Goal: Task Accomplishment & Management: Use online tool/utility

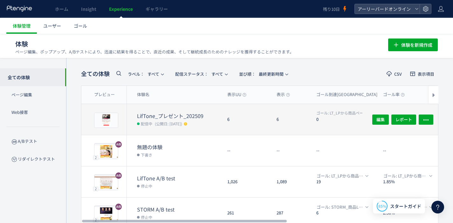
click at [201, 113] on dt "LifTone_プレゼント_202509" at bounding box center [179, 115] width 85 height 7
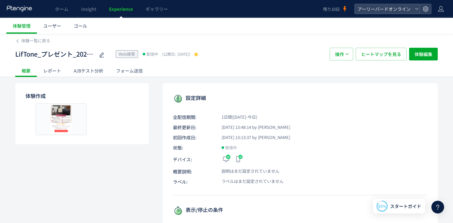
click at [198, 57] on div at bounding box center [196, 54] width 6 height 6
click at [198, 54] on use at bounding box center [195, 53] width 3 height 3
click at [259, 42] on span "変更を公開" at bounding box center [262, 42] width 19 height 5
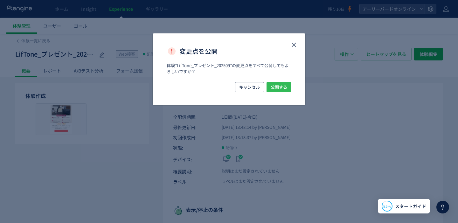
click at [281, 89] on span "公開する" at bounding box center [278, 87] width 17 height 10
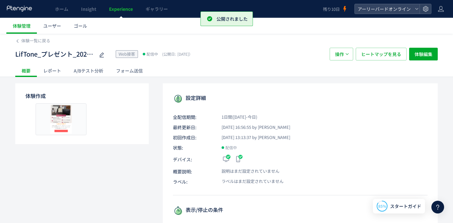
click at [94, 71] on div "A/Bテスト分析" at bounding box center [88, 70] width 42 height 13
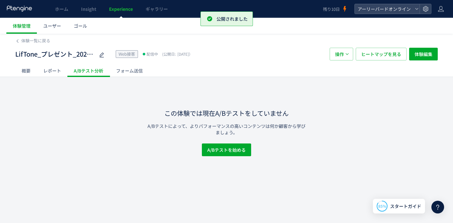
click at [17, 71] on div "概要" at bounding box center [26, 70] width 22 height 13
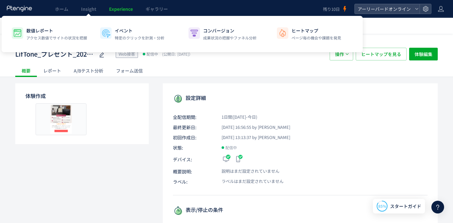
click at [119, 9] on span "Experience" at bounding box center [121, 9] width 24 height 6
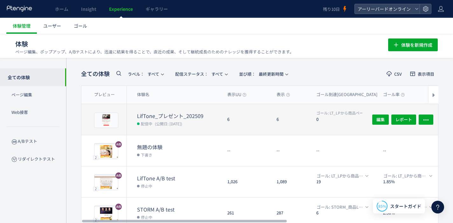
click at [166, 118] on dt "LifTone_プレゼント_202509" at bounding box center [179, 115] width 85 height 7
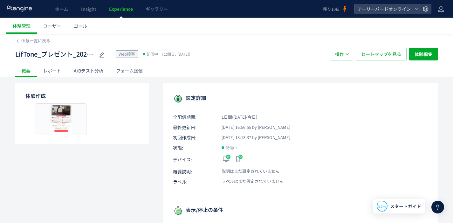
click at [57, 70] on div "レポート" at bounding box center [52, 70] width 31 height 13
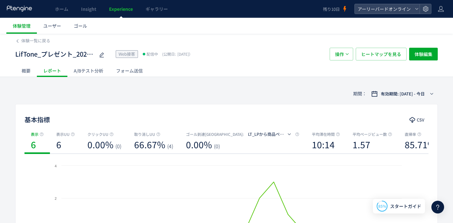
scroll to position [49, 0]
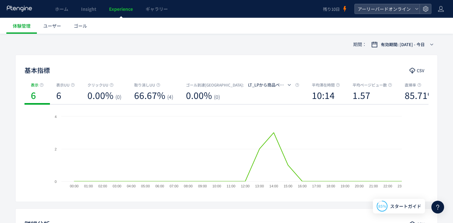
click at [109, 10] on span "Experience" at bounding box center [121, 9] width 24 height 6
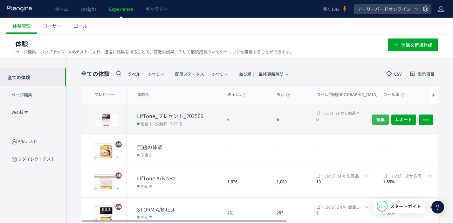
click at [378, 121] on span "編集" at bounding box center [380, 119] width 8 height 10
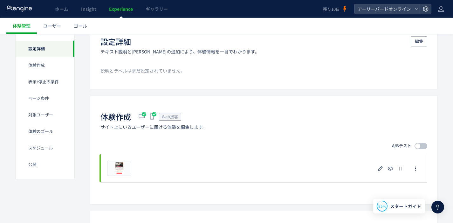
scroll to position [106, 0]
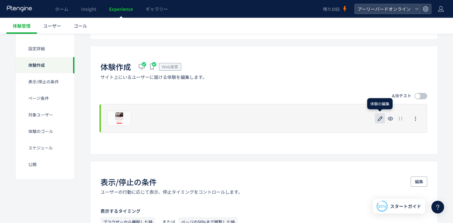
click at [378, 118] on icon "button" at bounding box center [380, 119] width 8 height 8
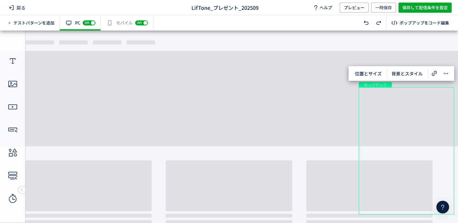
click at [224, 126] on body "undefined ポップアップ undefined ポップアップ クローズボタン テキスト ボタン 画像 テキスト" at bounding box center [229, 125] width 458 height 188
click at [401, 109] on div "画像" at bounding box center [407, 127] width 96 height 80
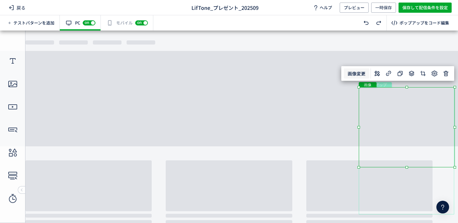
click at [359, 74] on span "画像変更" at bounding box center [356, 73] width 25 height 10
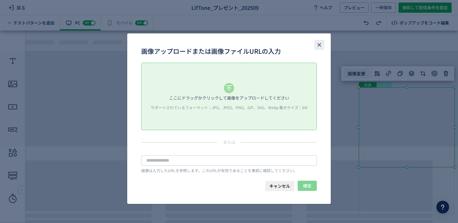
click at [317, 42] on icon "close" at bounding box center [319, 45] width 6 height 6
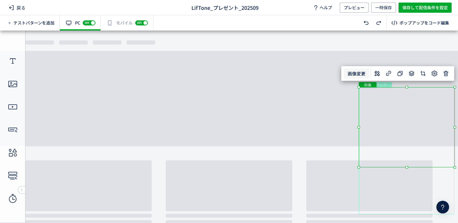
click at [122, 26] on div "有効な編集箇所が確認されません モバイル off on" at bounding box center [127, 22] width 52 height 15
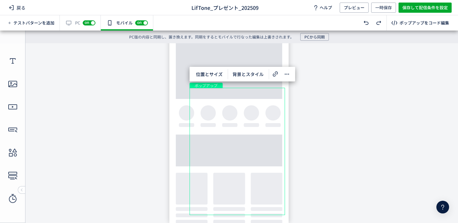
click at [87, 23] on span "on" at bounding box center [87, 22] width 4 height 4
click at [85, 24] on div "off on" at bounding box center [89, 23] width 13 height 6
click at [77, 26] on div "有効な編集箇所が確認されません PC off on" at bounding box center [80, 22] width 41 height 15
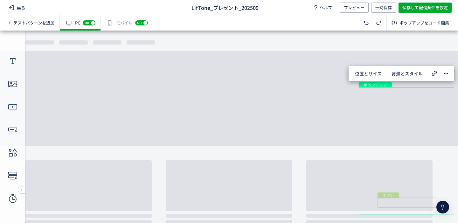
click at [400, 204] on div "ボタン" at bounding box center [406, 202] width 59 height 10
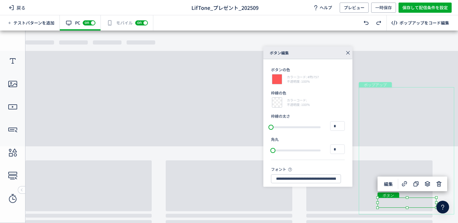
click at [414, 71] on body "undefined ポップアップ undefined ポップアップ クローズボタン テキスト ボタン 画像 テキスト" at bounding box center [229, 125] width 458 height 188
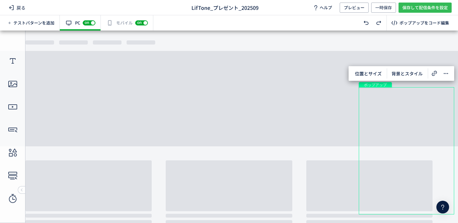
click at [416, 9] on span "保存して配信条件を設定" at bounding box center [424, 8] width 45 height 10
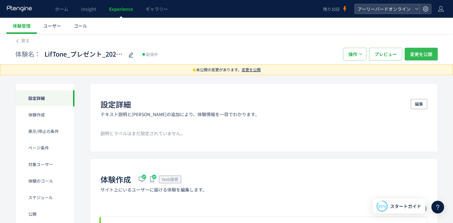
click at [414, 54] on span "変更を公開" at bounding box center [421, 54] width 22 height 13
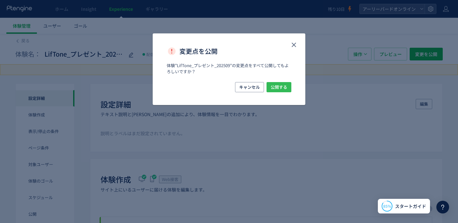
click at [280, 85] on span "公開する" at bounding box center [278, 87] width 17 height 10
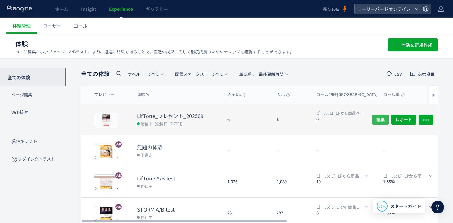
click at [377, 119] on span "編集" at bounding box center [380, 119] width 8 height 10
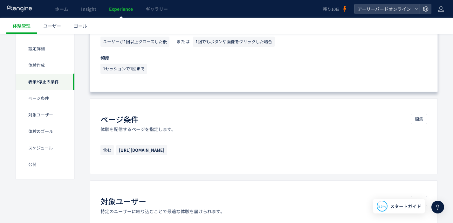
scroll to position [314, 0]
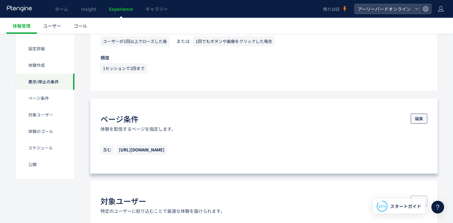
click at [421, 117] on span "編集" at bounding box center [419, 118] width 8 height 10
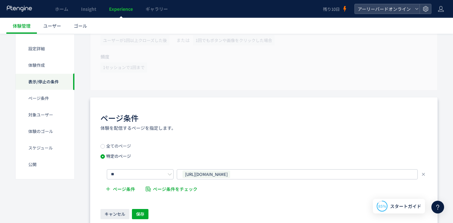
scroll to position [315, 0]
click at [127, 190] on span "ページ条件" at bounding box center [124, 188] width 22 height 13
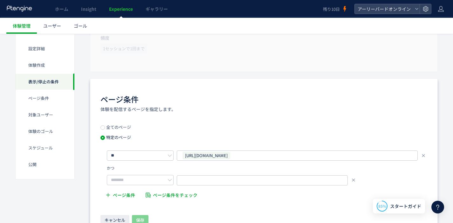
scroll to position [363, 0]
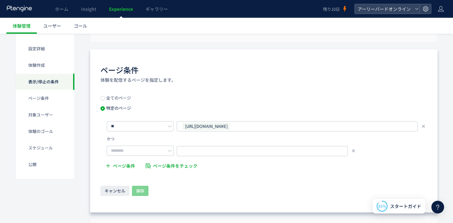
click at [356, 149] on div at bounding box center [267, 150] width 320 height 11
click at [355, 149] on icon at bounding box center [353, 150] width 5 height 5
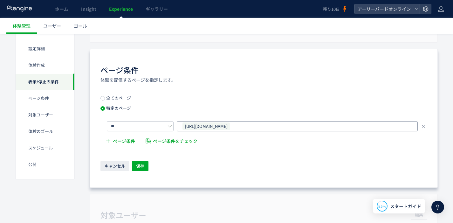
click at [230, 127] on span "https://product.eb-online.jp/liftone_lp_2023/" at bounding box center [206, 126] width 48 height 8
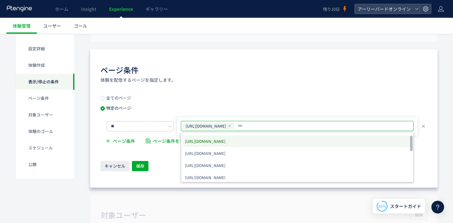
click at [225, 142] on span "https://product.eb-online.jp/liftone_lp_2023/" at bounding box center [205, 141] width 40 height 9
click at [291, 126] on input "text" at bounding box center [303, 126] width 132 height 8
paste input "**********"
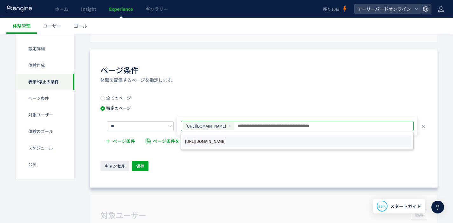
type input "**********"
click at [296, 138] on li "https://product.eb-online.jp/liftone_lp_2025/" at bounding box center [297, 140] width 228 height 11
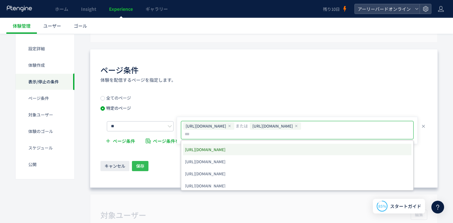
click at [140, 165] on span "保存" at bounding box center [140, 166] width 8 height 10
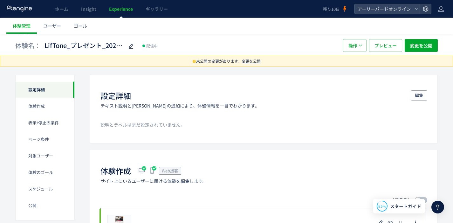
scroll to position [0, 0]
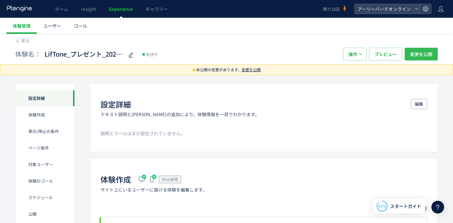
click at [416, 55] on span "変更を公開" at bounding box center [421, 54] width 22 height 13
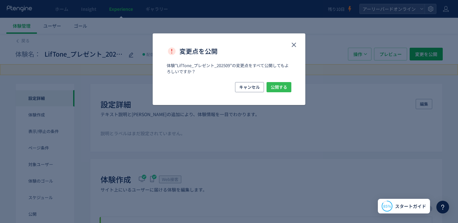
click at [285, 87] on span "公開する" at bounding box center [278, 87] width 17 height 10
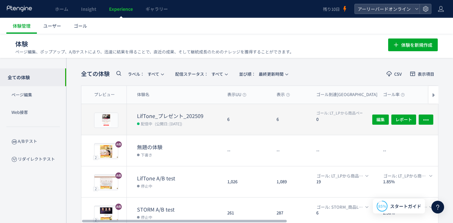
click at [191, 117] on dt "LifTone_プレゼント_202509" at bounding box center [179, 115] width 85 height 7
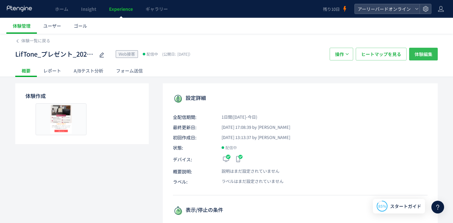
click at [421, 56] on span "体験編集" at bounding box center [423, 54] width 18 height 13
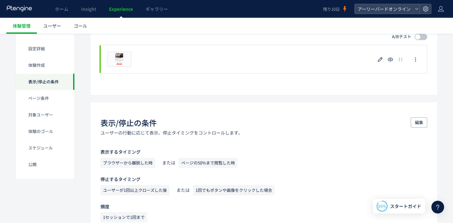
scroll to position [149, 0]
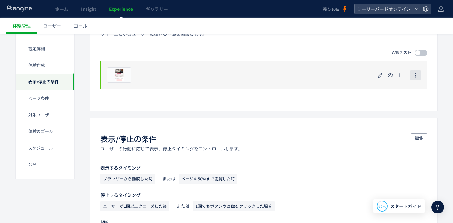
click at [414, 74] on icon "button" at bounding box center [415, 75] width 5 height 5
click at [158, 77] on div "プレビュー" at bounding box center [263, 75] width 327 height 29
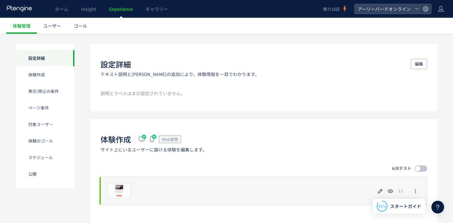
scroll to position [40, 0]
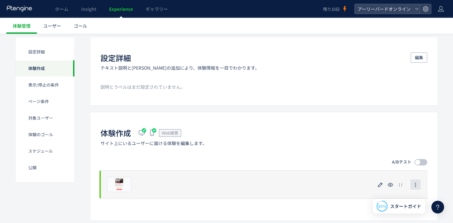
click at [414, 184] on icon "button" at bounding box center [415, 184] width 5 height 5
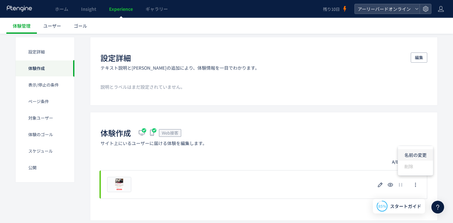
click at [416, 154] on li "名前の変更" at bounding box center [415, 154] width 35 height 11
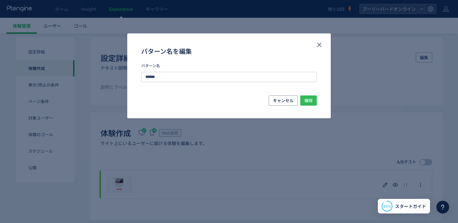
click at [306, 101] on span "保存" at bounding box center [308, 100] width 8 height 10
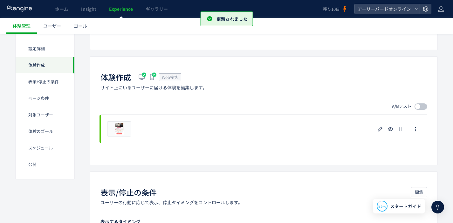
scroll to position [96, 0]
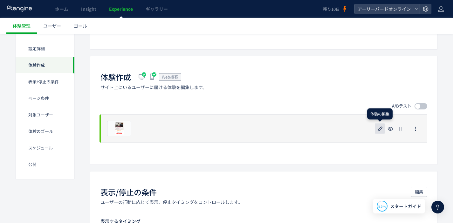
click at [379, 130] on icon "button" at bounding box center [380, 129] width 8 height 8
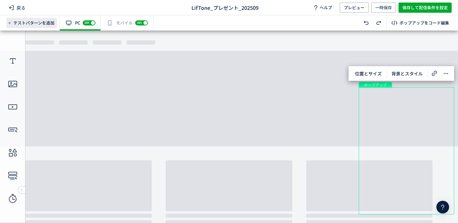
click at [39, 25] on span "テストパターンを追加" at bounding box center [33, 23] width 41 height 6
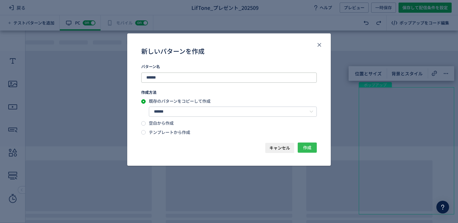
drag, startPoint x: 307, startPoint y: 148, endPoint x: 186, endPoint y: 81, distance: 139.0
click at [187, 83] on div "新しいパターンを作成 パターン名 ****** 作成方法 既存のパターンをコピーして作成 ****** パターン 1 空白から作成 テンプレートから作成 キャ…" at bounding box center [228, 99] width 203 height 132
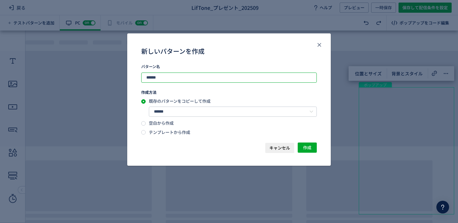
drag, startPoint x: 168, startPoint y: 74, endPoint x: 128, endPoint y: 72, distance: 39.8
click at [128, 72] on div "パターン名 ****** 作成方法 既存のパターンをコピーして作成 ****** パターン 1 空白から作成 テンプレートから作成" at bounding box center [228, 103] width 203 height 80
click at [203, 77] on input "******" at bounding box center [228, 77] width 175 height 10
type input "*******"
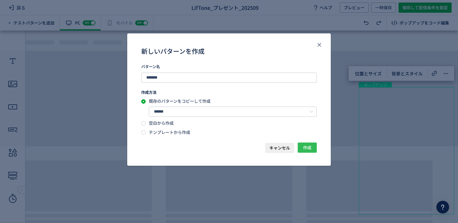
click at [306, 146] on span "作成" at bounding box center [307, 147] width 8 height 10
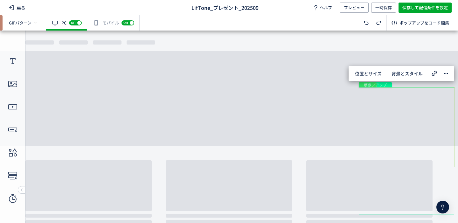
click at [413, 119] on div "画像" at bounding box center [407, 127] width 96 height 80
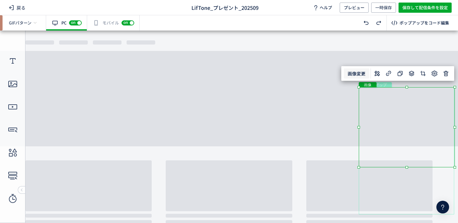
click at [352, 76] on span "画像変更" at bounding box center [356, 73] width 25 height 10
click at [107, 27] on div "有効な編集箇所が確認されません モバイル off on" at bounding box center [113, 22] width 52 height 15
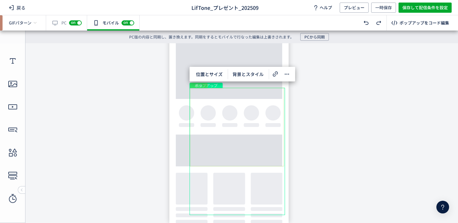
click at [219, 118] on div "画像" at bounding box center [237, 127] width 94 height 79
click at [211, 76] on span "画像変更" at bounding box center [204, 74] width 25 height 10
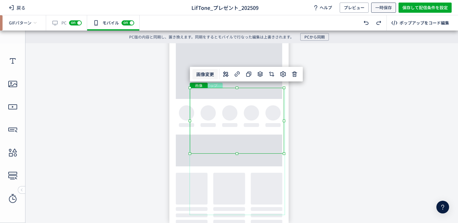
click at [385, 10] on span "一時保存" at bounding box center [383, 8] width 17 height 10
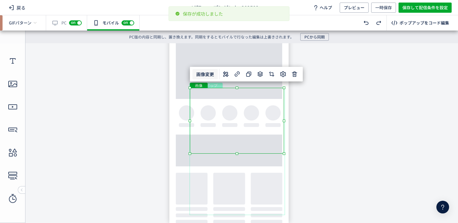
click at [64, 26] on div "有効な編集箇所が確認されません PC off on" at bounding box center [66, 22] width 41 height 15
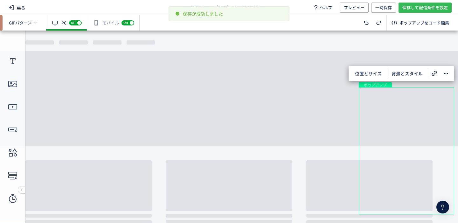
click at [422, 8] on span "保存して配信条件を設定" at bounding box center [424, 8] width 45 height 10
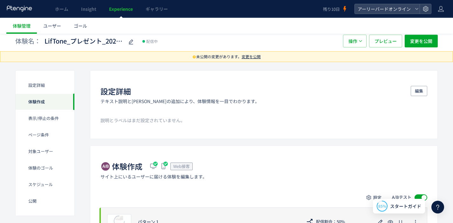
scroll to position [139, 0]
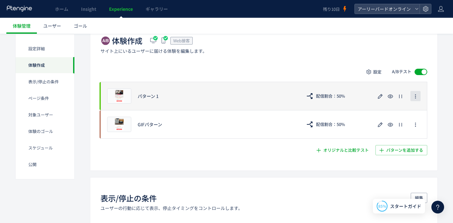
click at [414, 96] on icon "button" at bounding box center [415, 96] width 5 height 5
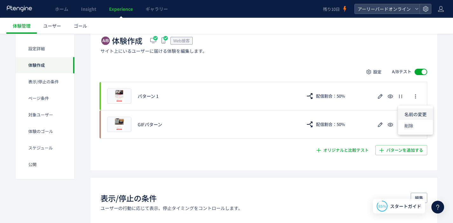
click at [411, 113] on li "名前の変更" at bounding box center [415, 113] width 35 height 11
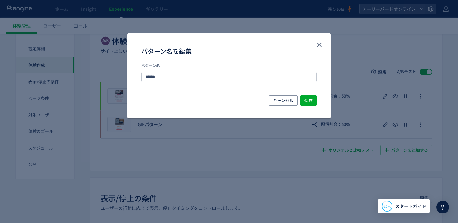
drag, startPoint x: 184, startPoint y: 79, endPoint x: 132, endPoint y: 73, distance: 52.8
click at [132, 73] on div "パターン名 ******" at bounding box center [228, 79] width 203 height 33
type input "*******"
click at [308, 97] on span "保存" at bounding box center [308, 100] width 8 height 10
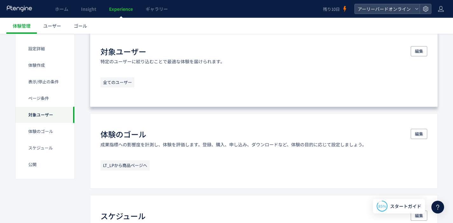
scroll to position [515, 0]
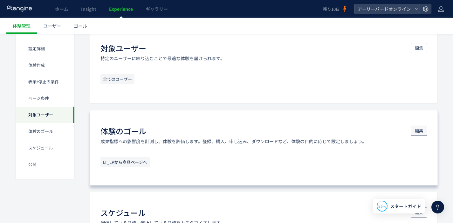
click at [421, 130] on span "編集" at bounding box center [419, 131] width 8 height 10
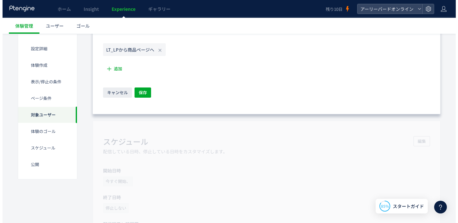
scroll to position [601, 0]
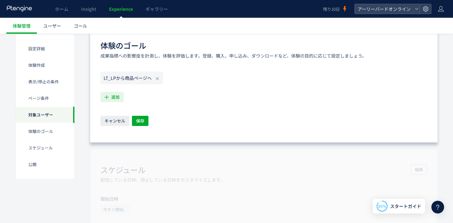
click at [111, 95] on button "追加" at bounding box center [111, 97] width 23 height 10
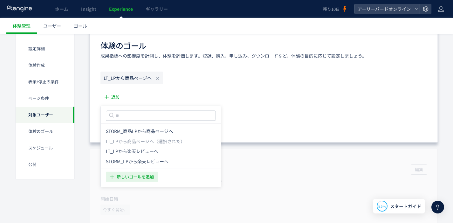
click at [139, 174] on span "新しいゴールを追加" at bounding box center [135, 177] width 37 height 10
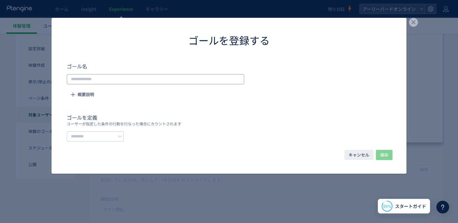
click at [174, 80] on input "dialog" at bounding box center [155, 79] width 177 height 10
click at [104, 135] on input "dialog" at bounding box center [95, 136] width 57 height 10
click at [103, 154] on span "URLで指定する" at bounding box center [88, 151] width 31 height 6
type input "********"
click at [212, 135] on span "URLを1つずつ入力または複数貼り付け" at bounding box center [227, 137] width 72 height 10
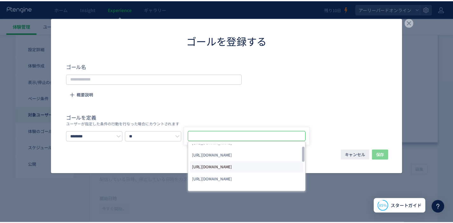
scroll to position [74, 0]
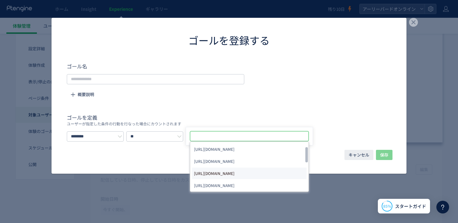
click at [234, 174] on span "[URL][DOMAIN_NAME]" at bounding box center [214, 173] width 40 height 9
click at [251, 113] on h4 "ゴールを定義" at bounding box center [229, 117] width 324 height 8
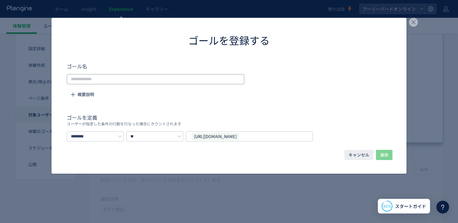
click at [123, 75] on input "dialog" at bounding box center [155, 79] width 177 height 10
type input "**********"
click at [383, 152] on span "保存" at bounding box center [384, 155] width 8 height 10
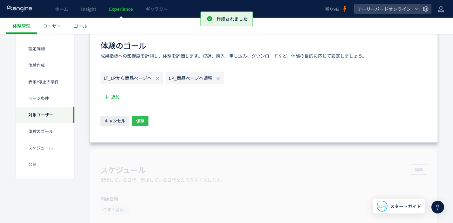
click at [141, 120] on span "保存" at bounding box center [140, 121] width 8 height 10
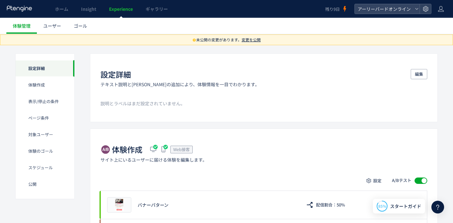
scroll to position [0, 0]
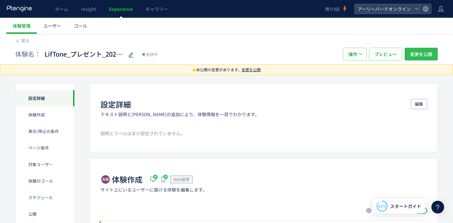
click at [423, 53] on span "変更を公開" at bounding box center [421, 54] width 22 height 13
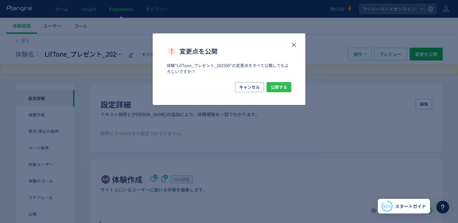
click at [289, 90] on button "公開する" at bounding box center [278, 87] width 25 height 10
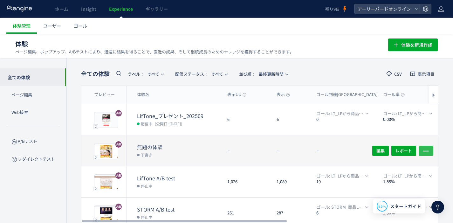
click at [429, 148] on button "button" at bounding box center [426, 150] width 15 height 10
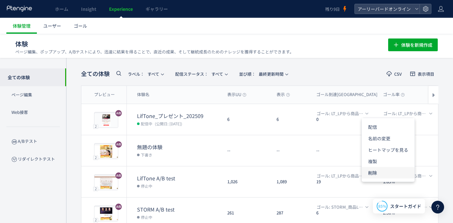
click at [377, 172] on li "削除" at bounding box center [388, 172] width 53 height 11
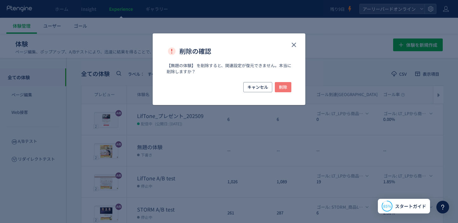
click at [286, 88] on span "削除" at bounding box center [283, 87] width 8 height 10
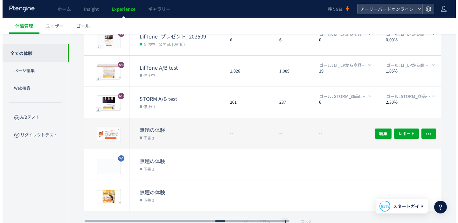
scroll to position [67, 0]
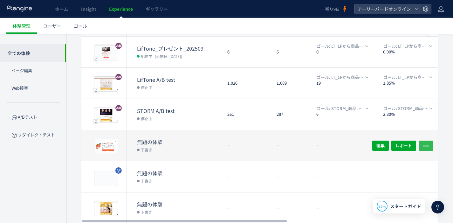
click at [425, 144] on icon "button" at bounding box center [426, 145] width 6 height 6
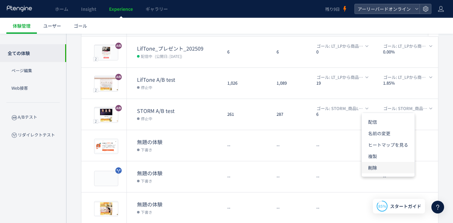
click at [374, 166] on li "削除" at bounding box center [388, 167] width 53 height 11
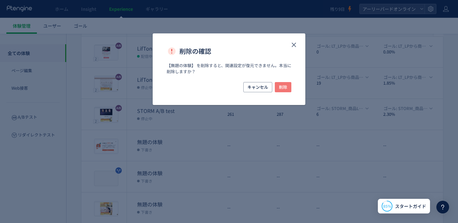
click at [284, 85] on span "削除" at bounding box center [283, 87] width 8 height 10
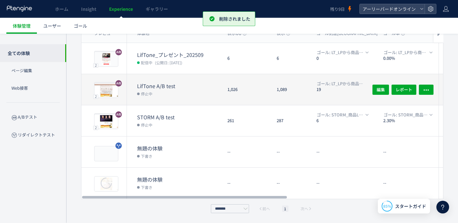
scroll to position [60, 0]
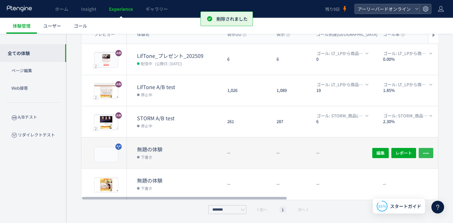
click at [424, 154] on icon "button" at bounding box center [426, 153] width 6 height 6
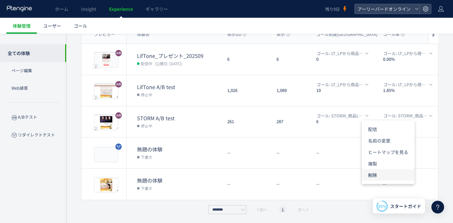
click at [391, 175] on li "削除" at bounding box center [388, 174] width 53 height 11
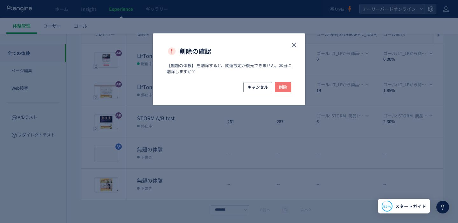
click at [289, 87] on button "削除" at bounding box center [283, 87] width 17 height 10
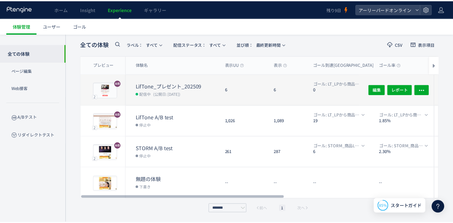
scroll to position [29, 0]
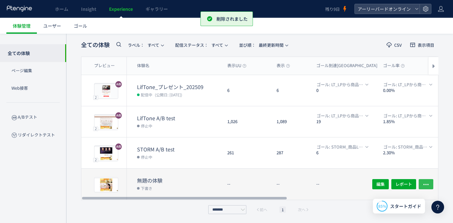
click at [428, 181] on icon "button" at bounding box center [426, 184] width 6 height 6
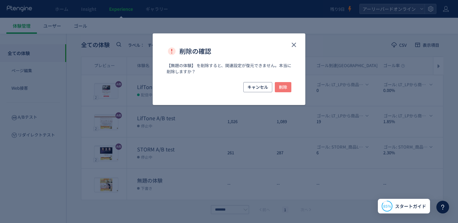
click at [282, 86] on span "削除" at bounding box center [283, 87] width 8 height 10
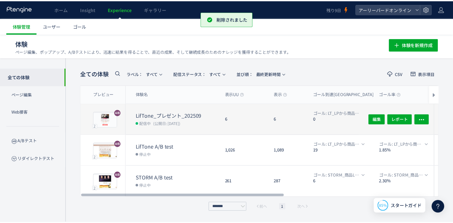
scroll to position [0, 0]
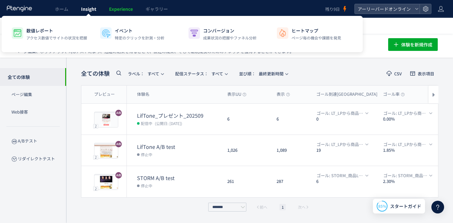
click at [93, 8] on span "Insight" at bounding box center [88, 9] width 15 height 6
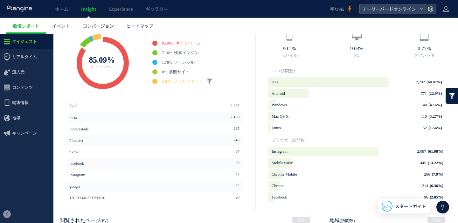
scroll to position [205, 0]
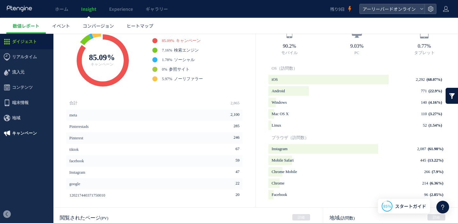
click at [32, 133] on span "キャンペーン" at bounding box center [24, 133] width 25 height 15
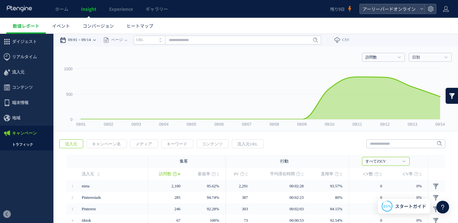
click at [91, 42] on time "09/14" at bounding box center [86, 40] width 10 height 13
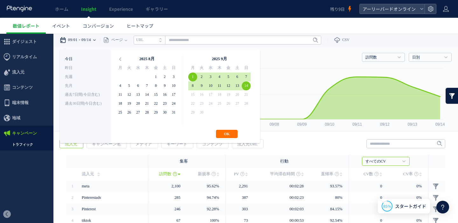
click at [72, 61] on li "今日" at bounding box center [85, 59] width 41 height 9
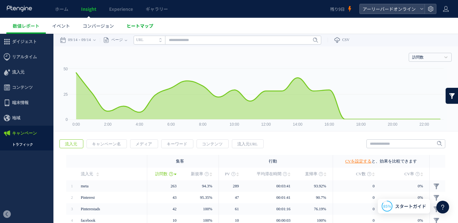
click at [143, 29] on link "ヒートマップ" at bounding box center [139, 26] width 39 height 16
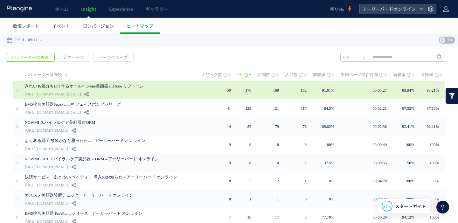
click at [104, 89] on link "きれいも気分もLifTするオールインone美顔器 LifTone リフトーン" at bounding box center [107, 86] width 165 height 8
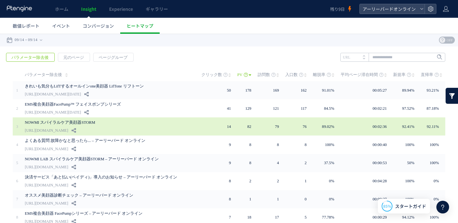
click at [92, 121] on link "NOWMI スパイラルケア美顔器STORM" at bounding box center [107, 123] width 165 height 8
